Goal: Transaction & Acquisition: Purchase product/service

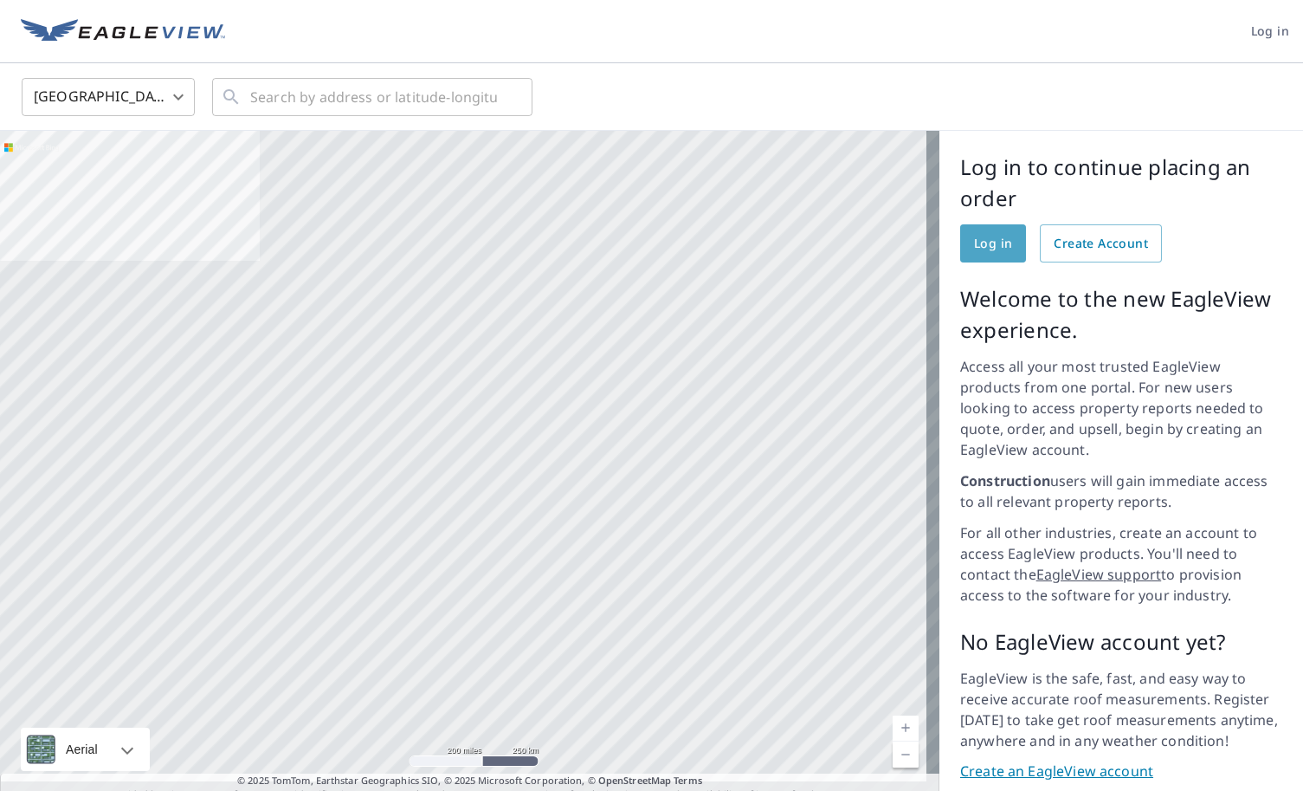
click at [974, 243] on span "Log in" at bounding box center [993, 244] width 38 height 22
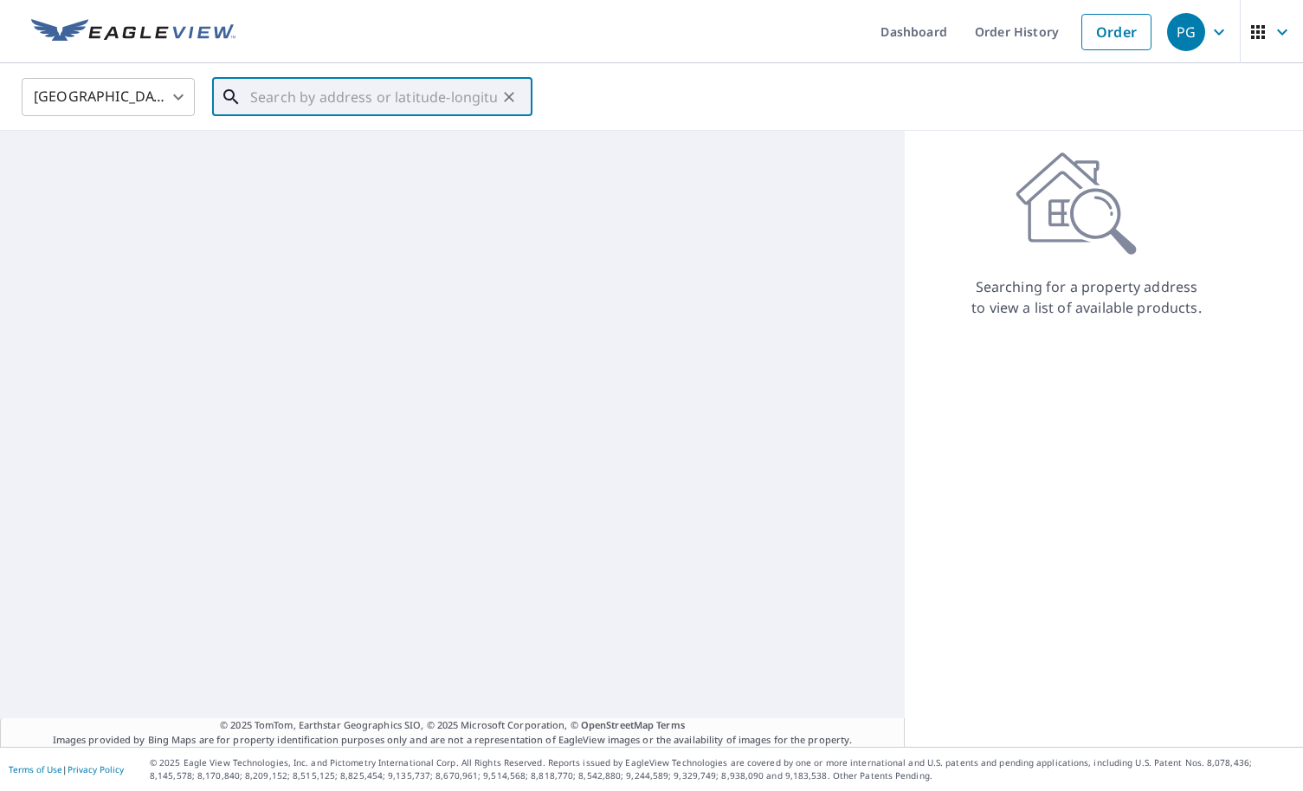
click at [283, 89] on input "text" at bounding box center [373, 97] width 247 height 48
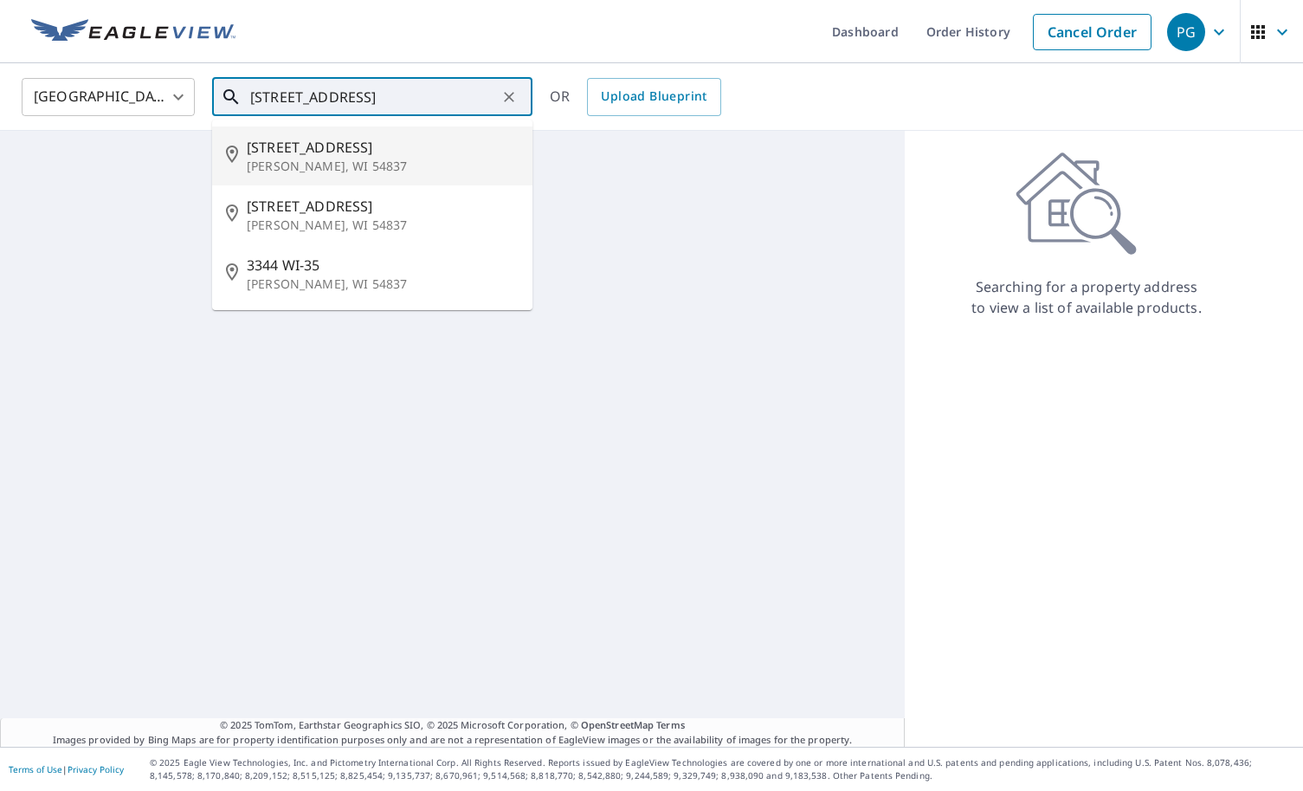
click at [282, 166] on p "[PERSON_NAME], WI 54837" at bounding box center [383, 166] width 272 height 17
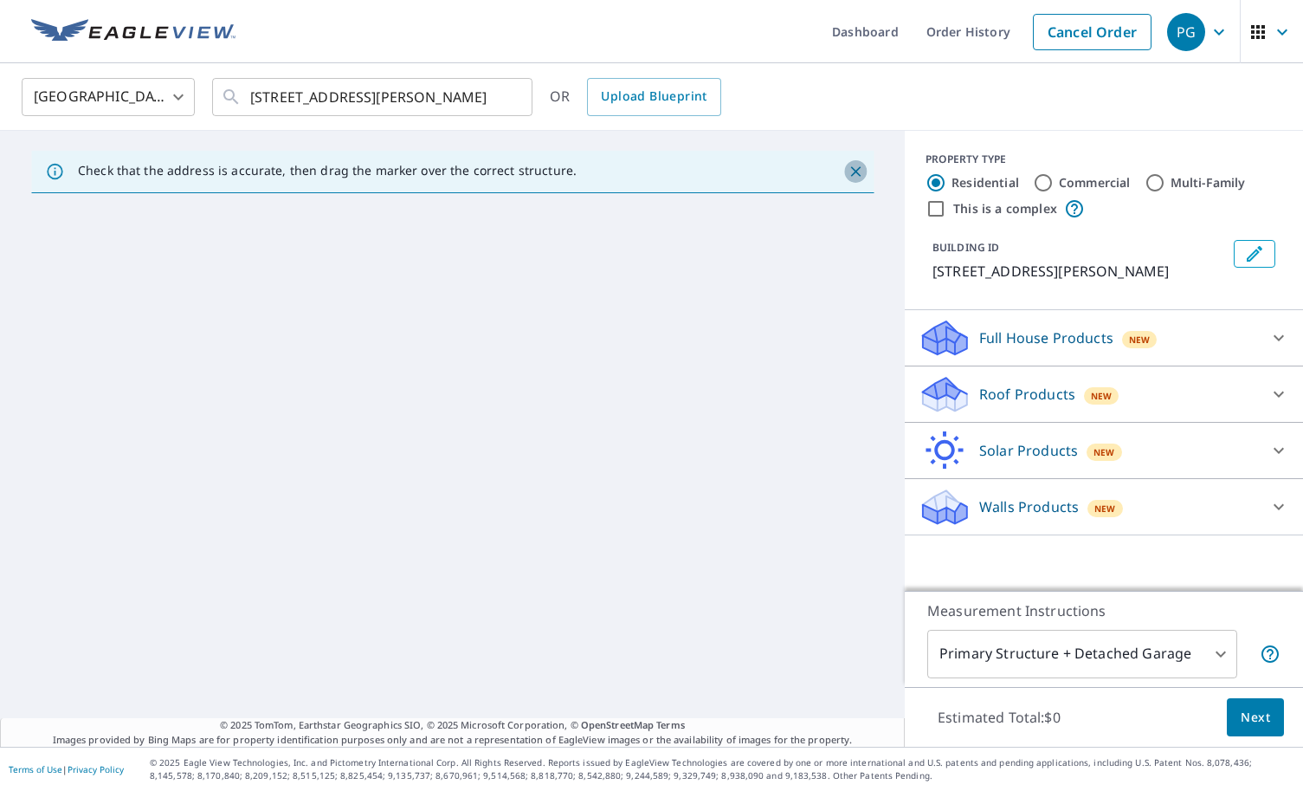
click at [849, 170] on icon "Close" at bounding box center [855, 171] width 17 height 17
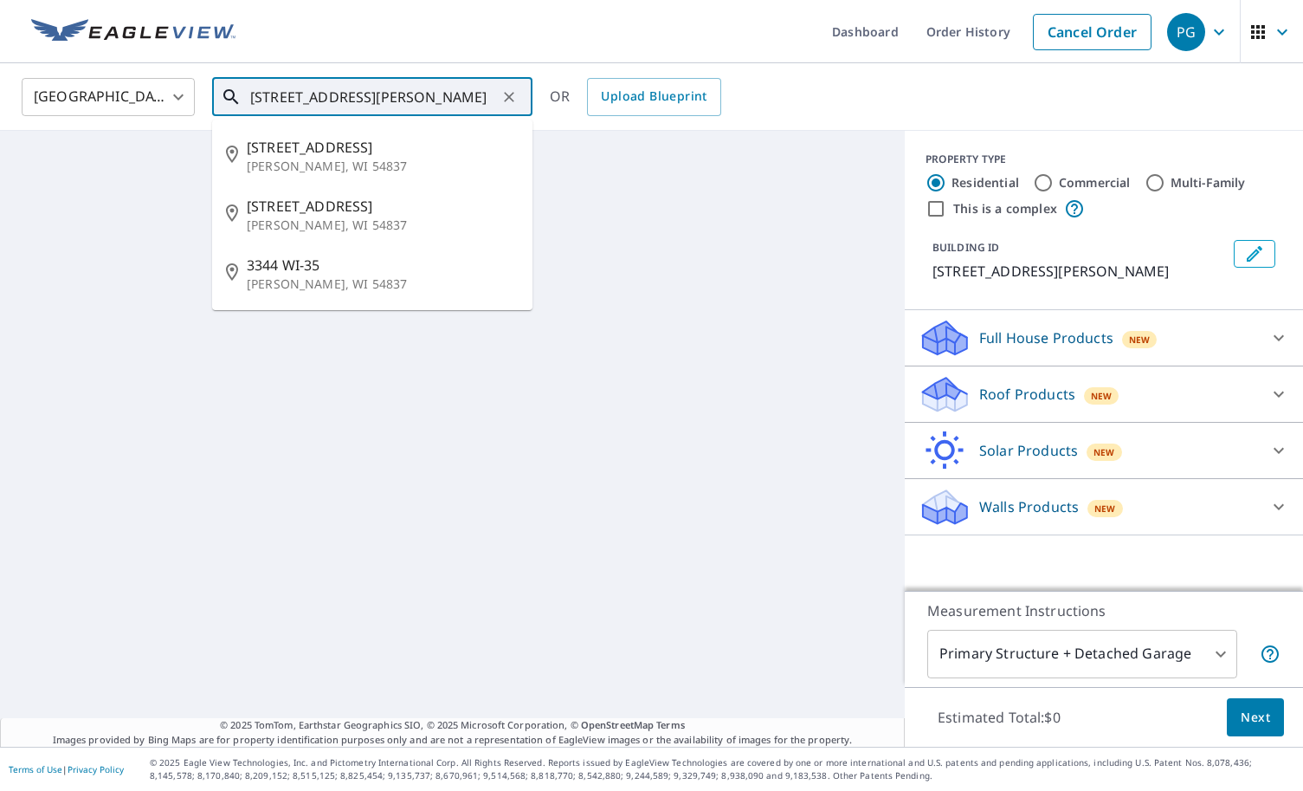
click at [320, 95] on input "[STREET_ADDRESS][PERSON_NAME]" at bounding box center [373, 97] width 247 height 48
click at [333, 217] on p "[PERSON_NAME], WI 54837" at bounding box center [383, 225] width 272 height 17
type input "[STREET_ADDRESS][PERSON_NAME]"
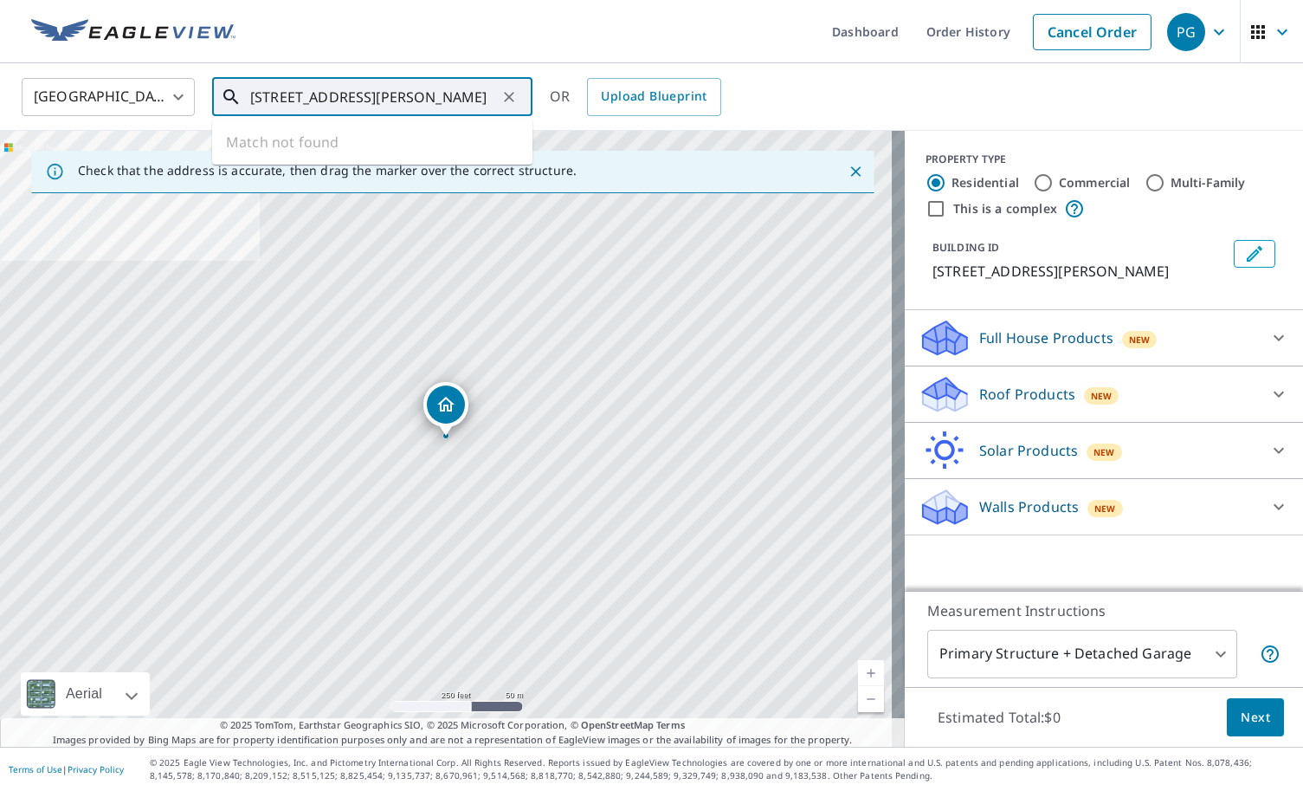
click at [359, 93] on input "[STREET_ADDRESS][PERSON_NAME]" at bounding box center [373, 97] width 247 height 48
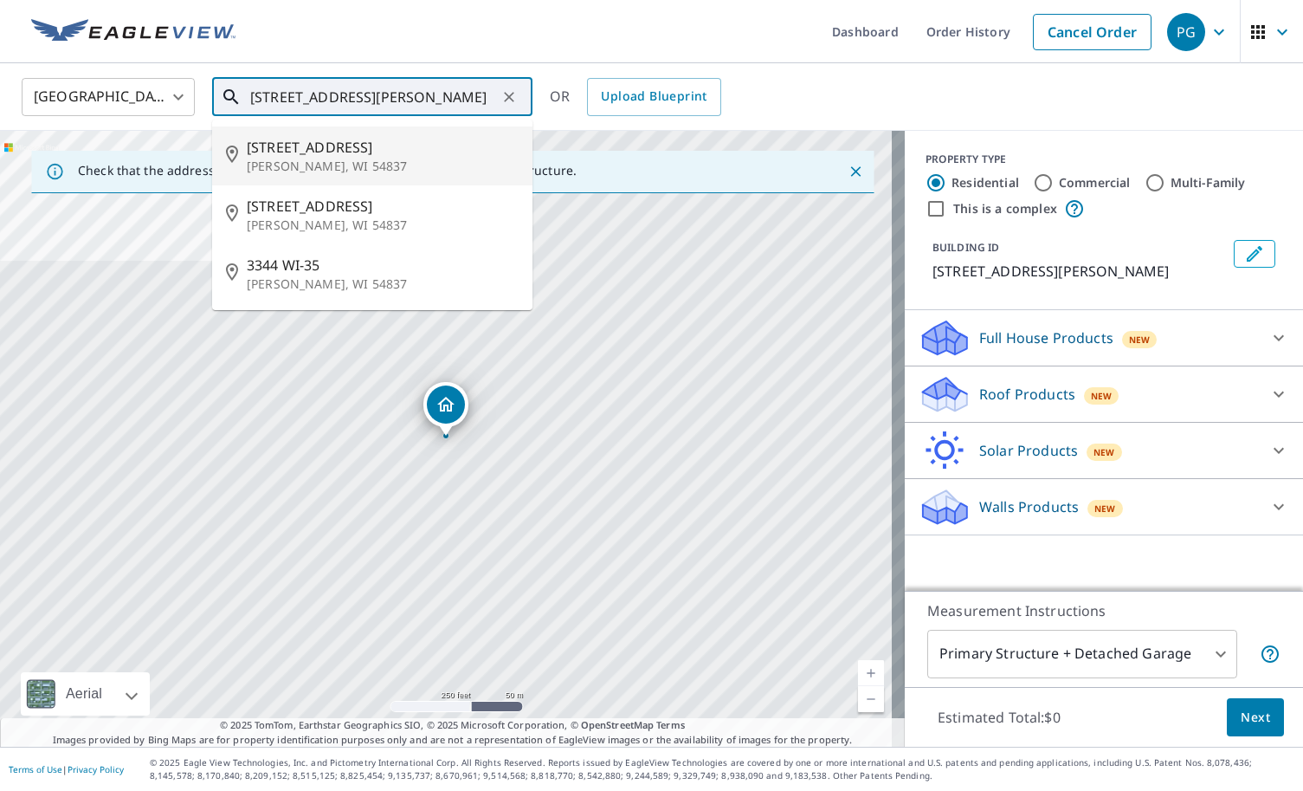
click at [301, 157] on span "[STREET_ADDRESS]" at bounding box center [383, 147] width 272 height 21
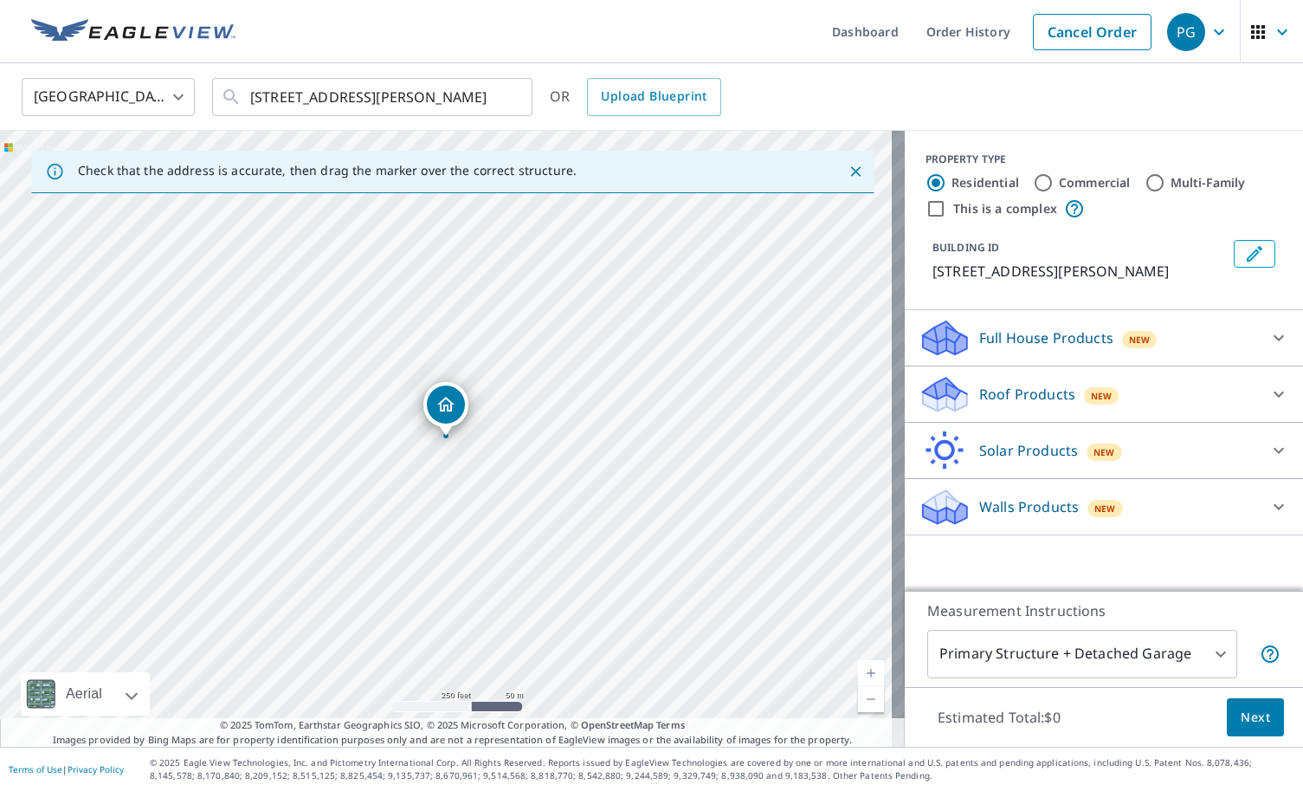
click at [867, 674] on link "Current Level 17, Zoom In" at bounding box center [871, 673] width 26 height 26
click at [867, 674] on link "Current Level 18, Zoom In" at bounding box center [871, 673] width 26 height 26
drag, startPoint x: 601, startPoint y: 559, endPoint x: 731, endPoint y: 379, distance: 221.4
click at [731, 379] on div "[STREET_ADDRESS][PERSON_NAME]" at bounding box center [452, 439] width 905 height 616
drag, startPoint x: 663, startPoint y: 399, endPoint x: 606, endPoint y: 443, distance: 71.7
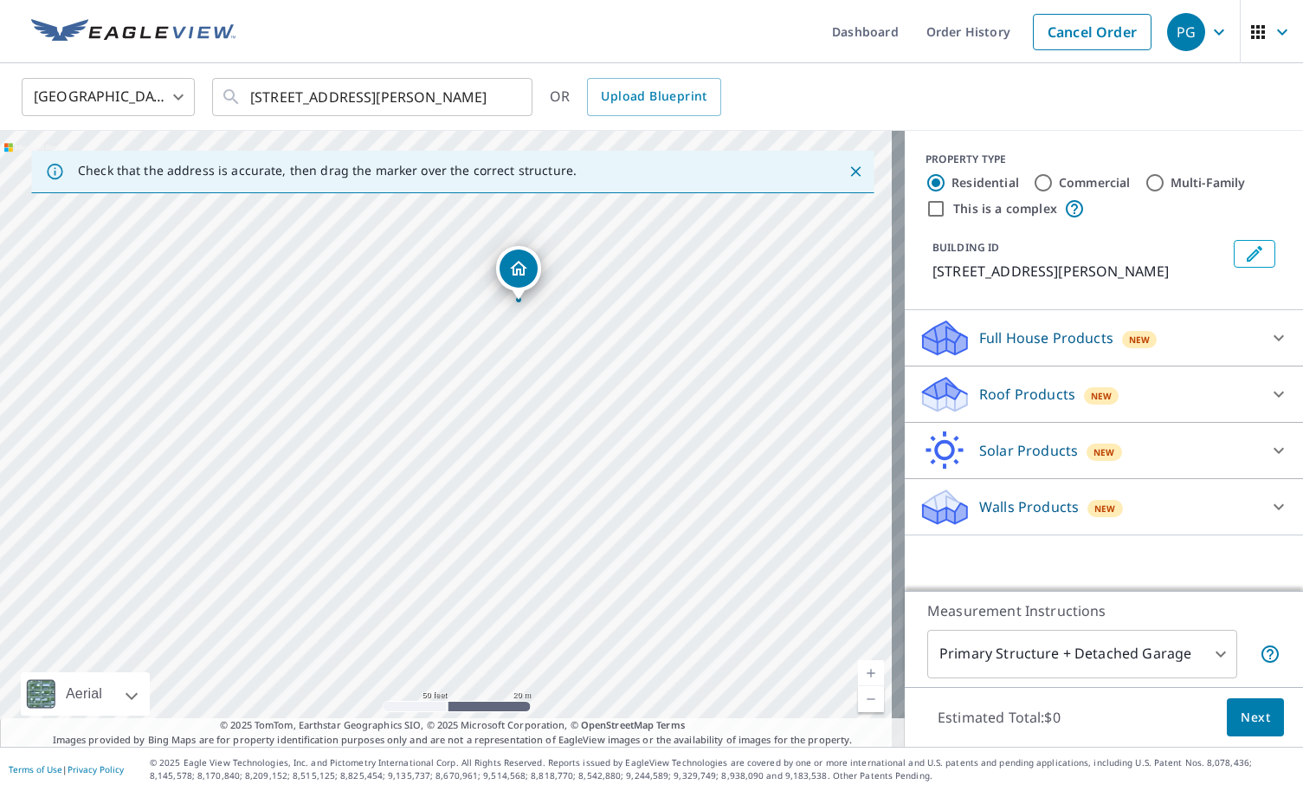
click at [606, 443] on div "[STREET_ADDRESS][PERSON_NAME]" at bounding box center [452, 439] width 905 height 616
click at [863, 667] on link "Current Level 19, Zoom In" at bounding box center [871, 673] width 26 height 26
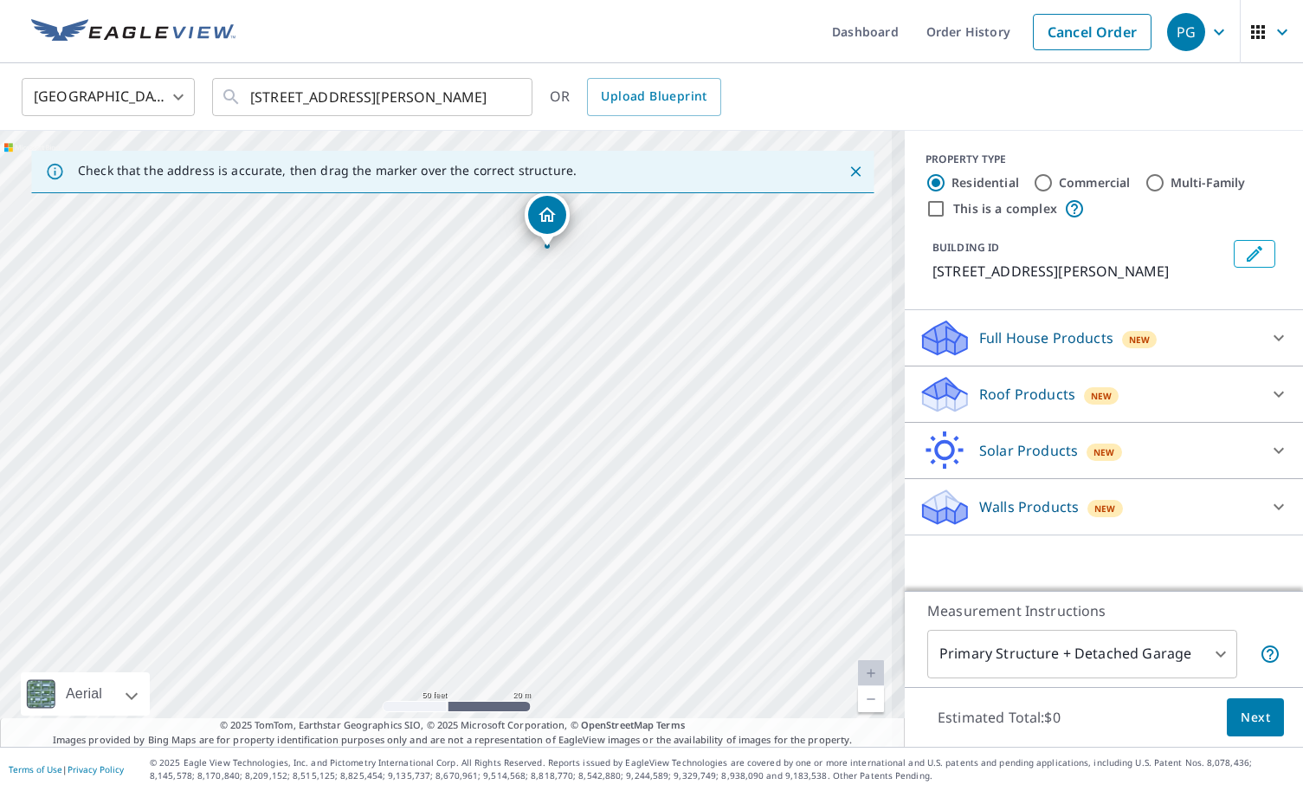
click at [863, 667] on link "Current Level 19, Zoom In Disabled" at bounding box center [871, 673] width 26 height 26
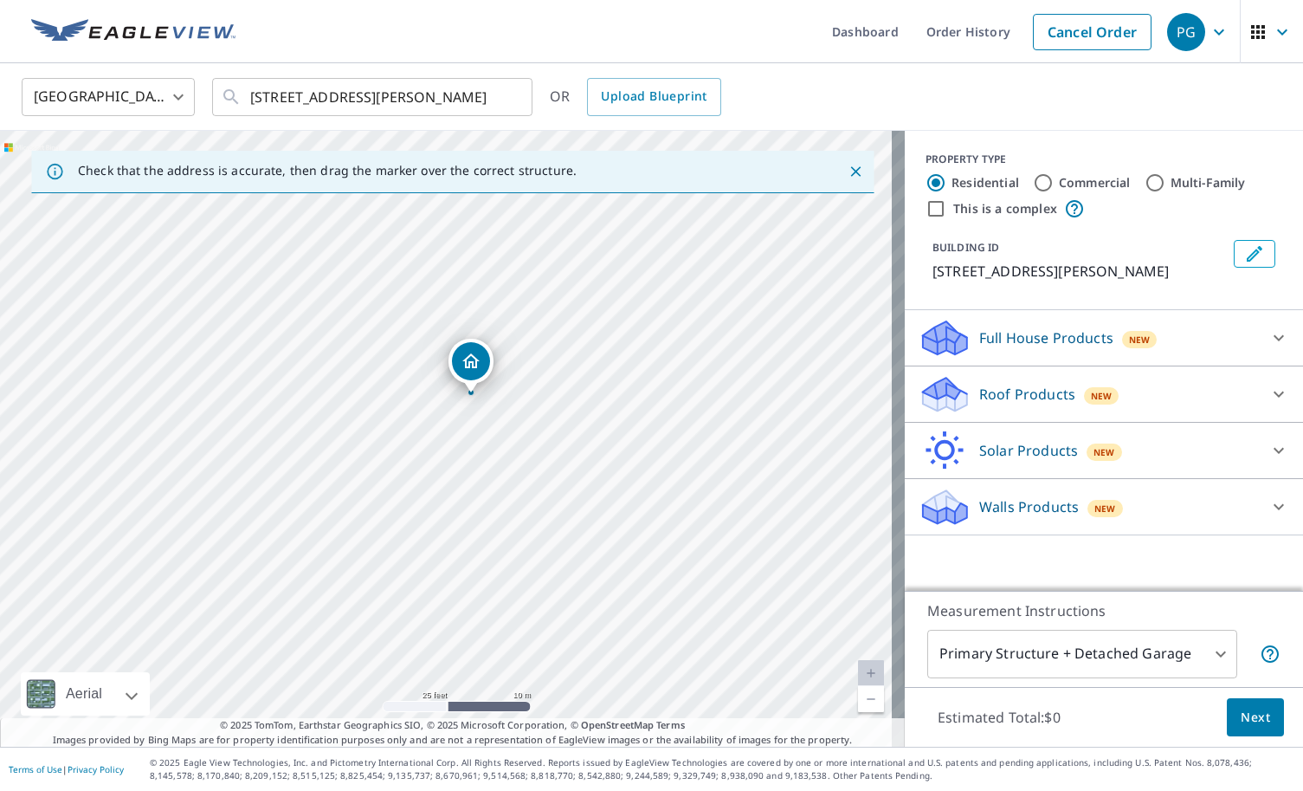
drag, startPoint x: 701, startPoint y: 395, endPoint x: 580, endPoint y: 624, distance: 258.4
click at [580, 624] on div "[STREET_ADDRESS][PERSON_NAME]" at bounding box center [452, 439] width 905 height 616
click at [858, 665] on link "Current Level 20, Zoom In Disabled" at bounding box center [871, 673] width 26 height 26
drag, startPoint x: 537, startPoint y: 546, endPoint x: 746, endPoint y: 349, distance: 287.3
click at [746, 349] on div "[STREET_ADDRESS][PERSON_NAME]" at bounding box center [452, 439] width 905 height 616
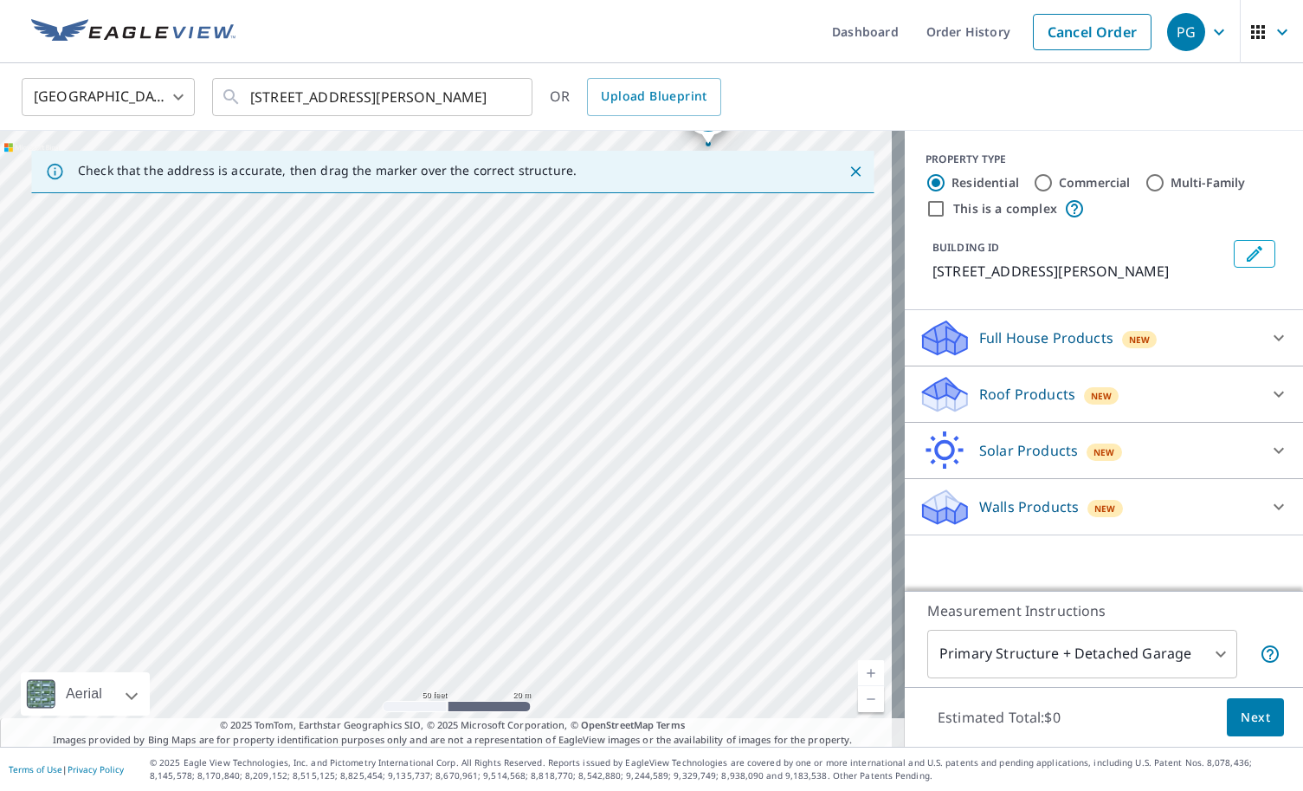
drag, startPoint x: 576, startPoint y: 523, endPoint x: 602, endPoint y: 381, distance: 144.4
click at [602, 381] on div "[STREET_ADDRESS][PERSON_NAME]" at bounding box center [452, 439] width 905 height 616
click at [380, 98] on input "[STREET_ADDRESS][PERSON_NAME]" at bounding box center [373, 97] width 247 height 48
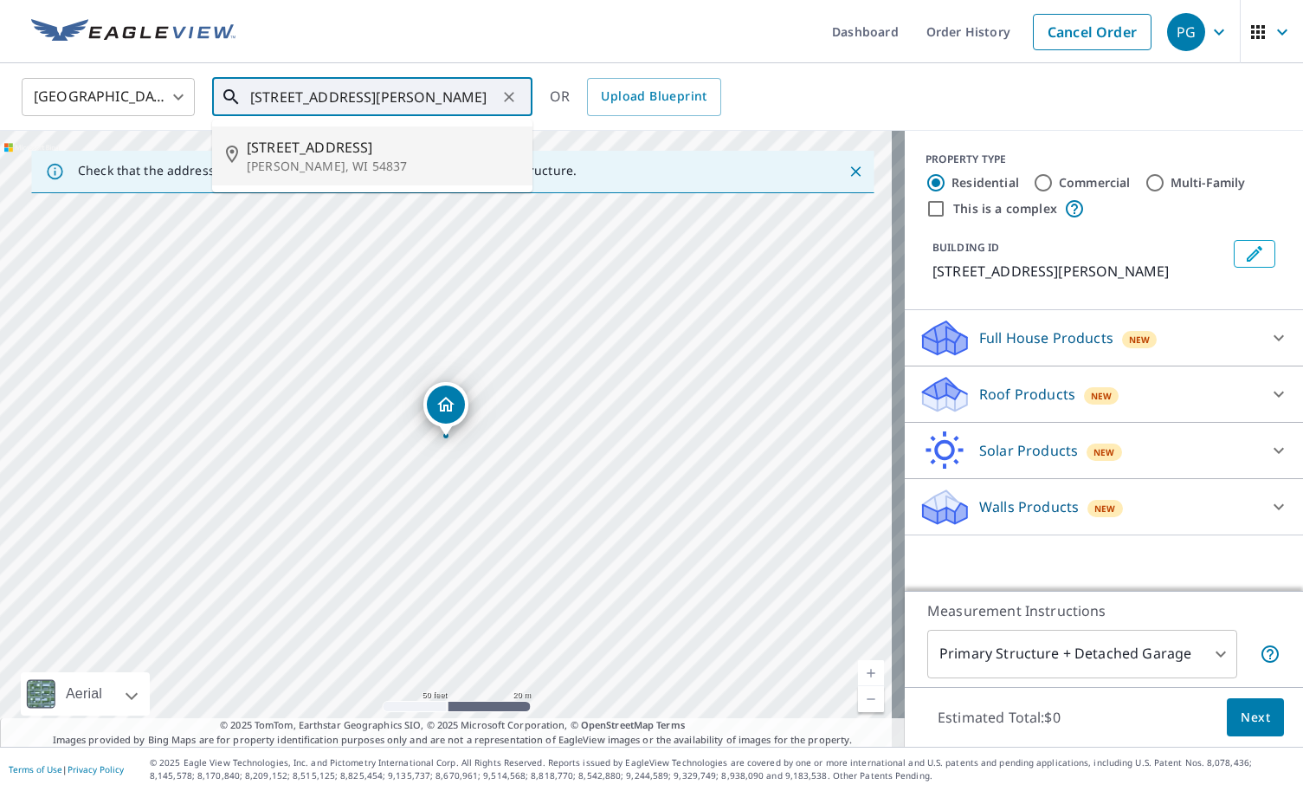
click at [356, 146] on span "[STREET_ADDRESS]" at bounding box center [383, 147] width 272 height 21
type input "[STREET_ADDRESS][PERSON_NAME]"
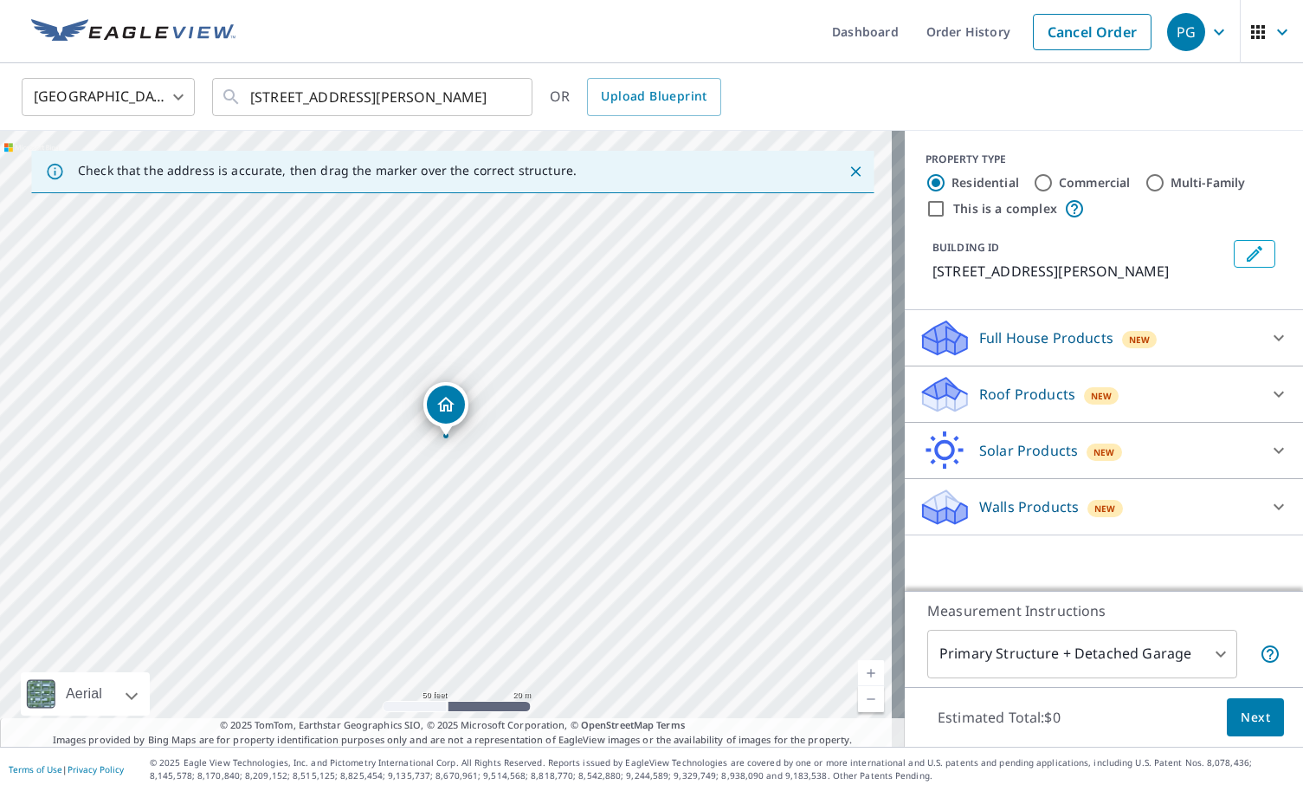
click at [858, 703] on link "Current Level 19, Zoom Out" at bounding box center [871, 699] width 26 height 26
click at [858, 703] on link "Current Level 18, Zoom Out" at bounding box center [871, 699] width 26 height 26
click at [858, 664] on link "Current Level 17, Zoom In" at bounding box center [871, 673] width 26 height 26
click at [858, 664] on link "Current Level 18, Zoom In" at bounding box center [871, 673] width 26 height 26
drag, startPoint x: 590, startPoint y: 451, endPoint x: 614, endPoint y: 397, distance: 59.7
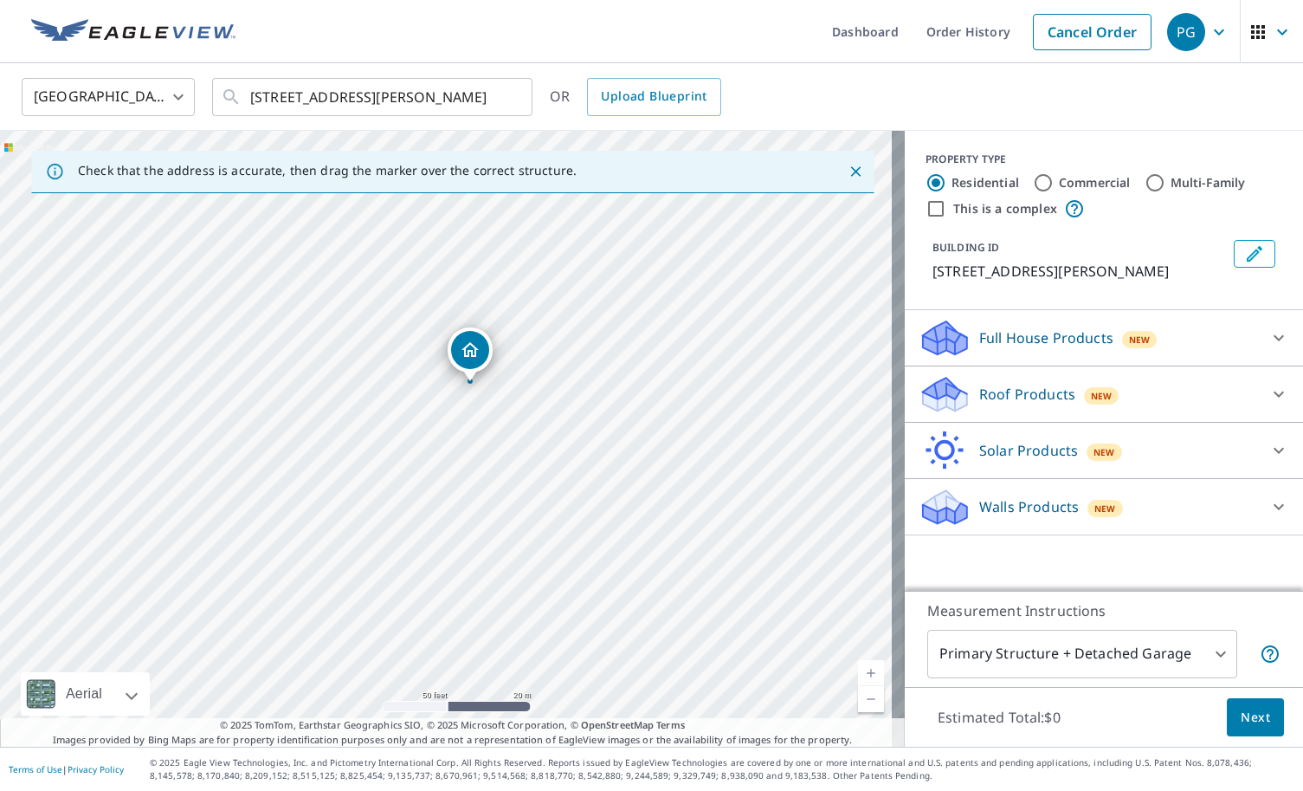
click at [614, 397] on div "[STREET_ADDRESS][PERSON_NAME]" at bounding box center [452, 439] width 905 height 616
click at [860, 707] on link "Current Level 19, Zoom Out" at bounding box center [871, 699] width 26 height 26
